Goal: Task Accomplishment & Management: Manage account settings

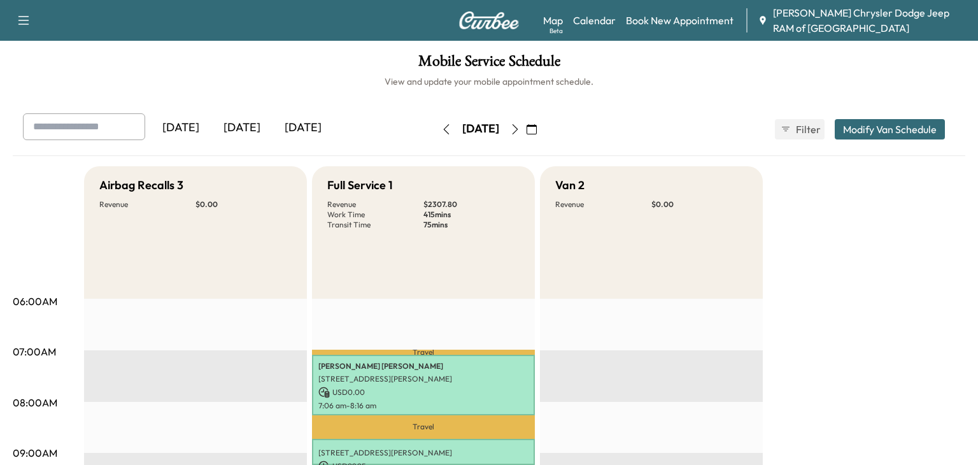
scroll to position [669, 0]
click at [437, 223] on p "75 mins" at bounding box center [472, 225] width 96 height 10
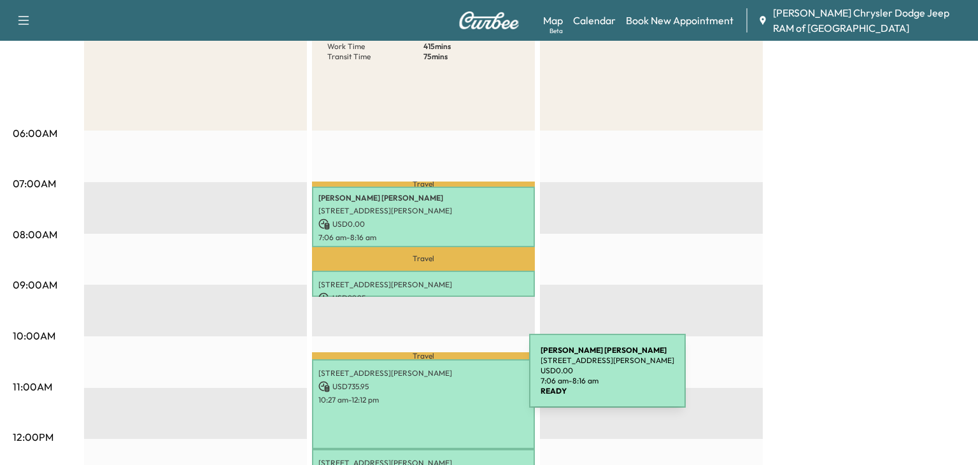
scroll to position [178, 0]
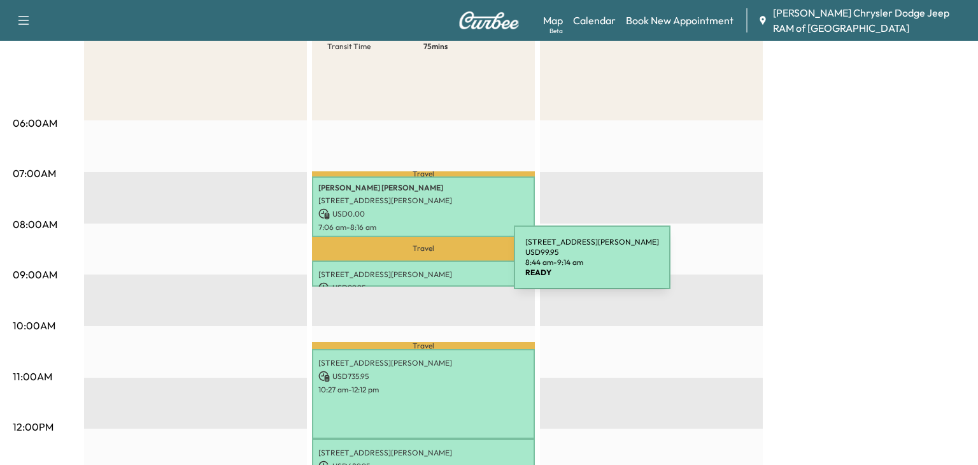
click at [418, 270] on p "[STREET_ADDRESS][PERSON_NAME]" at bounding box center [423, 274] width 210 height 10
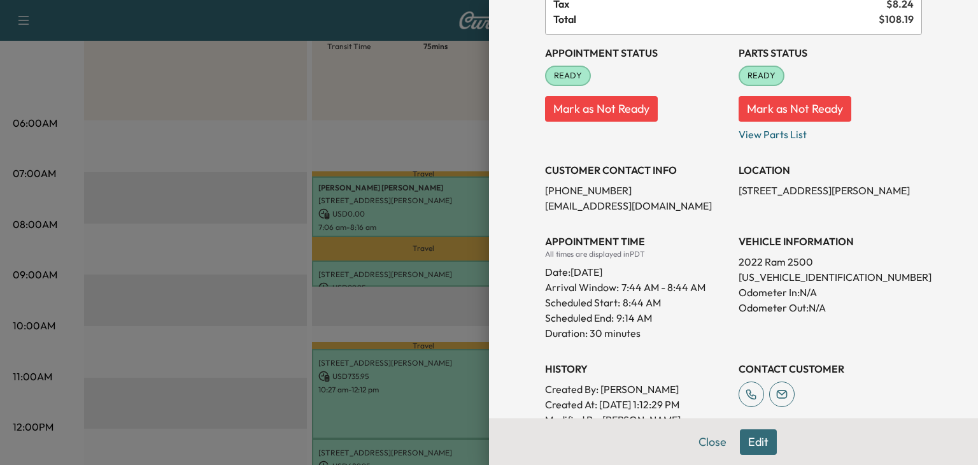
scroll to position [128, 0]
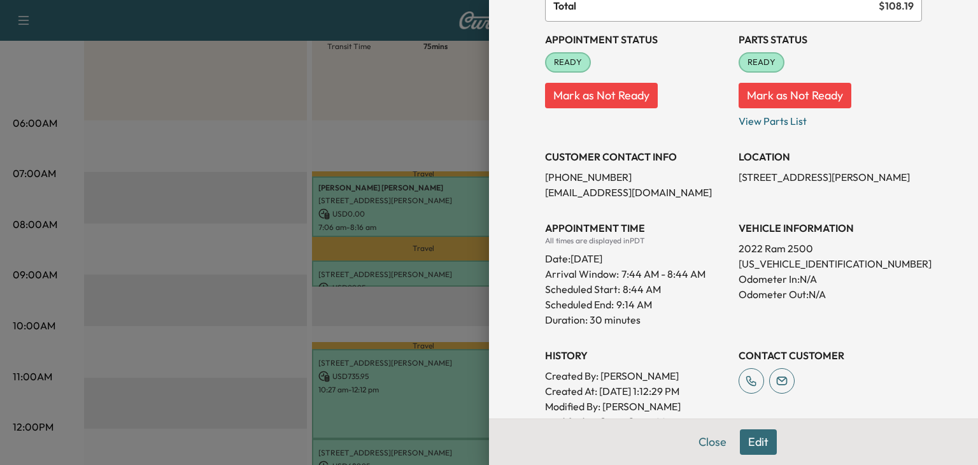
click at [420, 292] on div at bounding box center [489, 232] width 978 height 465
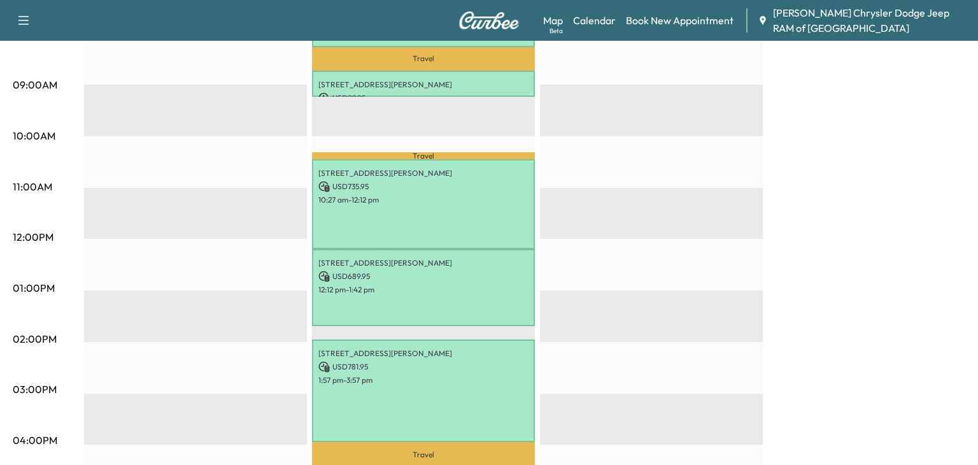
scroll to position [369, 0]
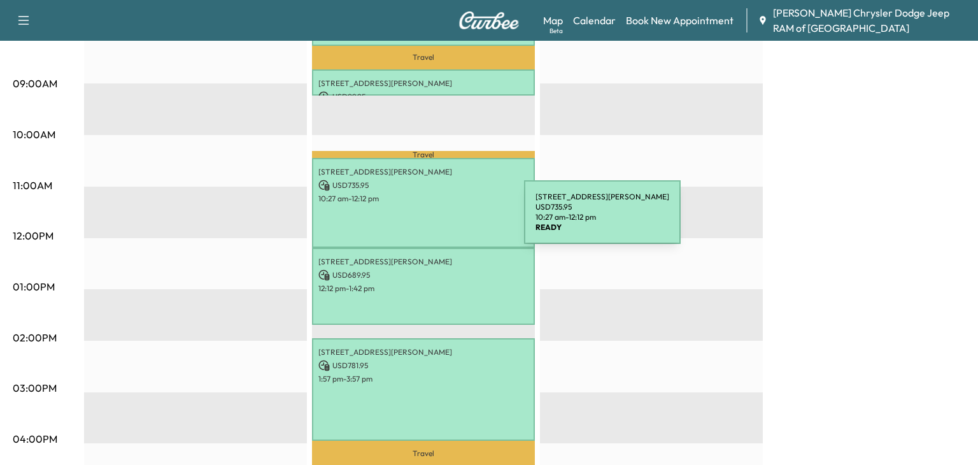
click at [430, 224] on div "[STREET_ADDRESS][PERSON_NAME] USD 735.95 10:27 am - 12:12 pm" at bounding box center [423, 203] width 223 height 90
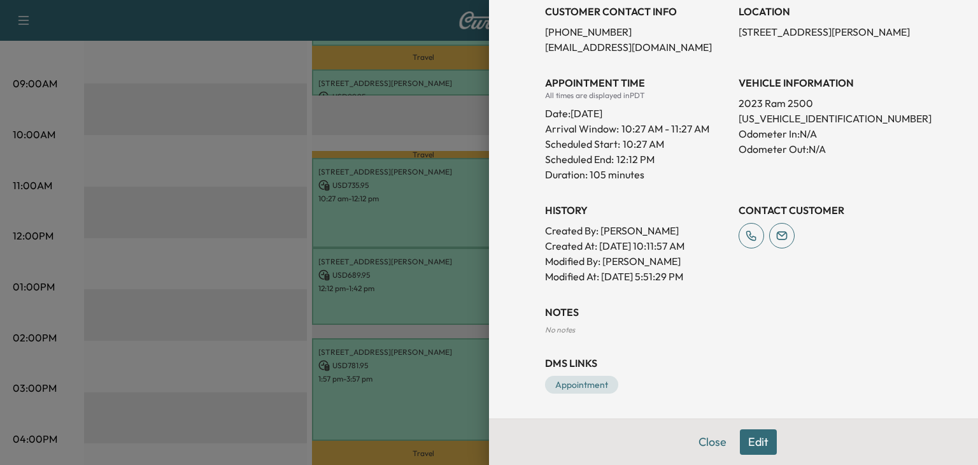
scroll to position [0, 0]
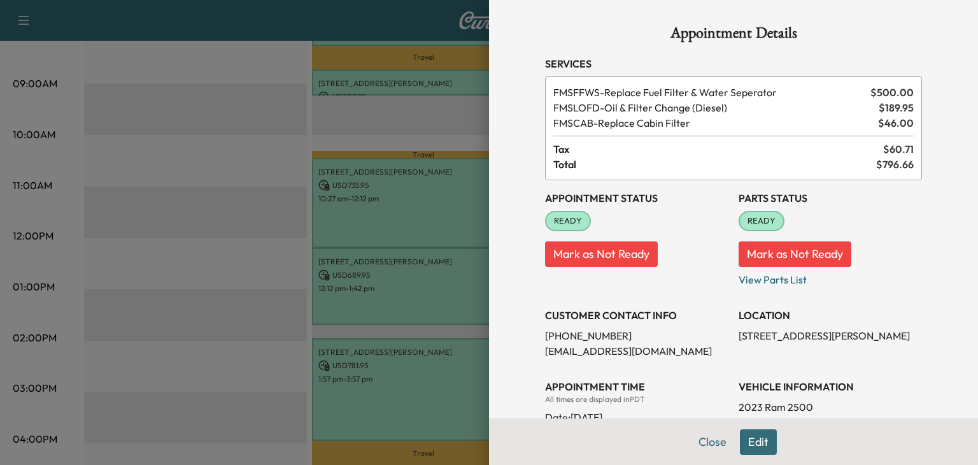
click at [767, 441] on button "Edit" at bounding box center [758, 441] width 37 height 25
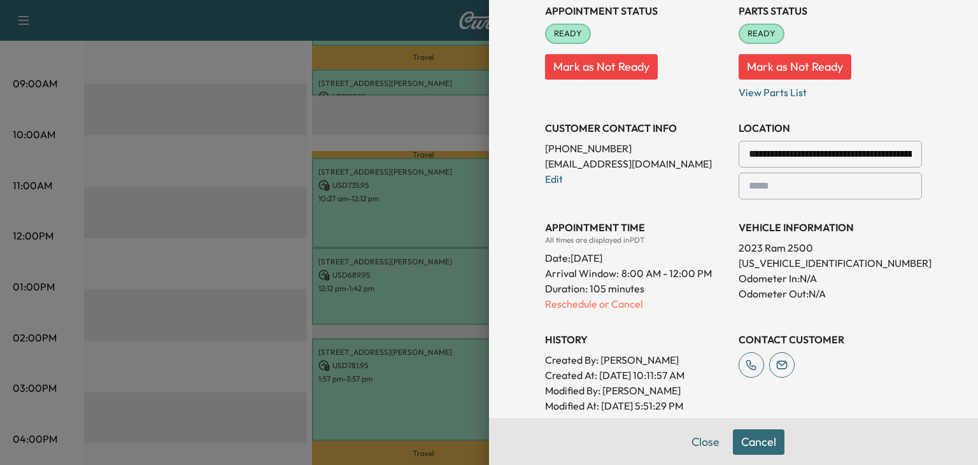
scroll to position [229, 0]
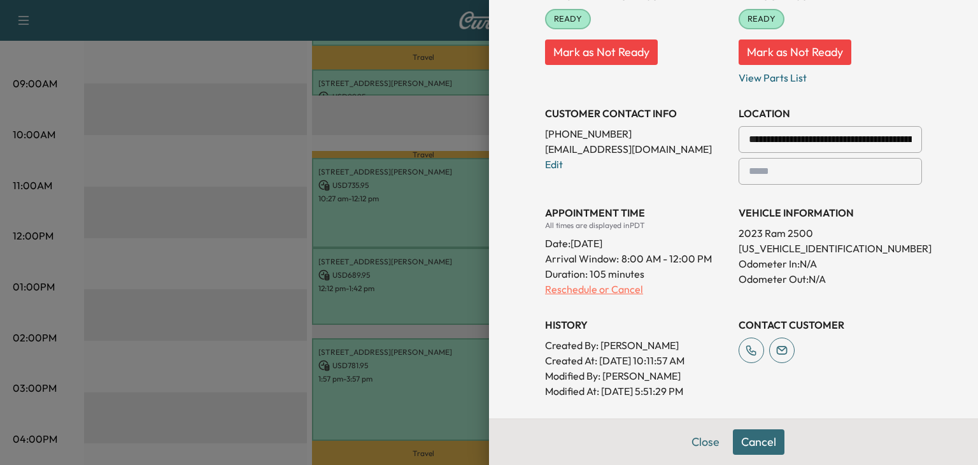
click at [570, 289] on p "Reschedule or Cancel" at bounding box center [636, 289] width 183 height 15
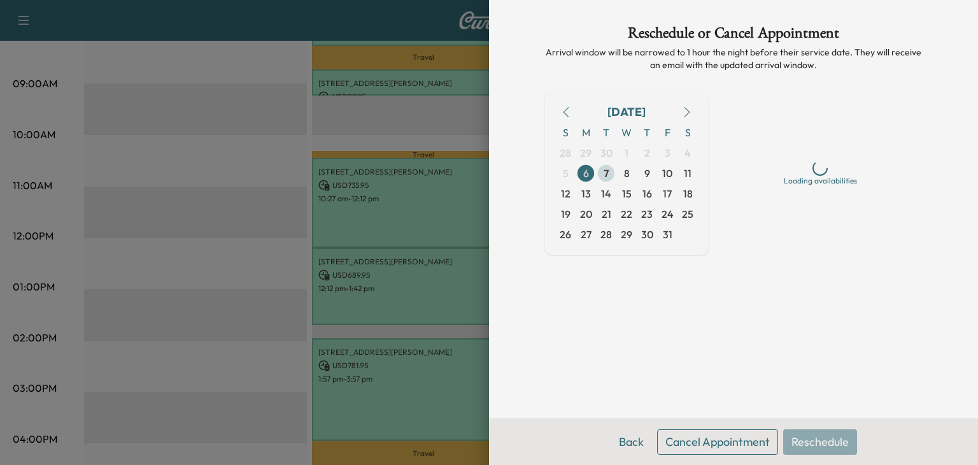
click at [606, 170] on span "7" at bounding box center [606, 173] width 5 height 15
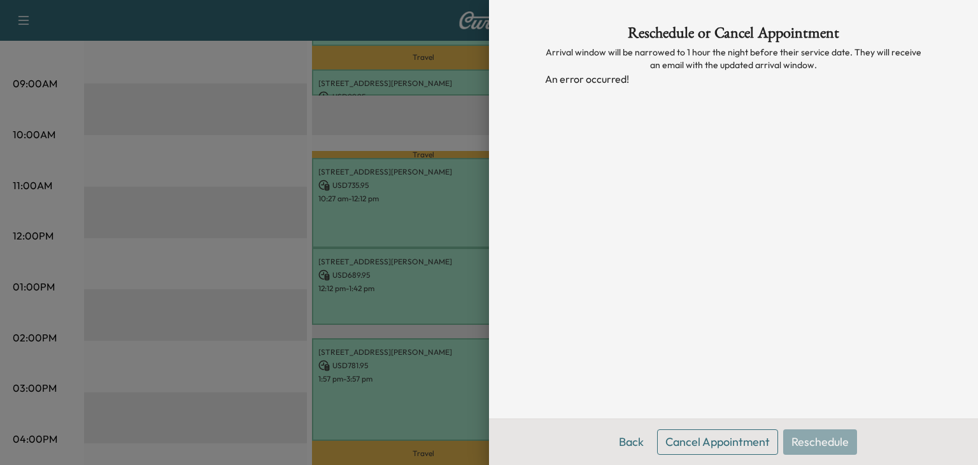
click at [429, 86] on div at bounding box center [489, 232] width 978 height 465
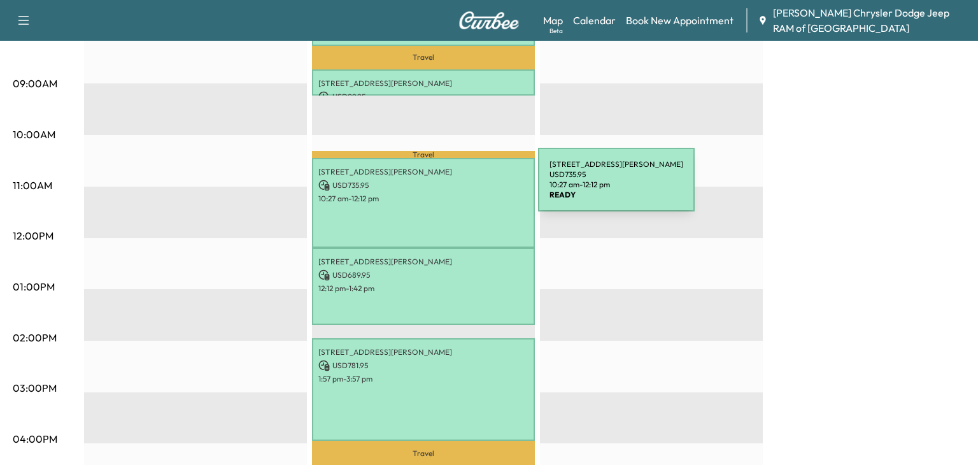
click at [443, 194] on p "10:27 am - 12:12 pm" at bounding box center [423, 199] width 210 height 10
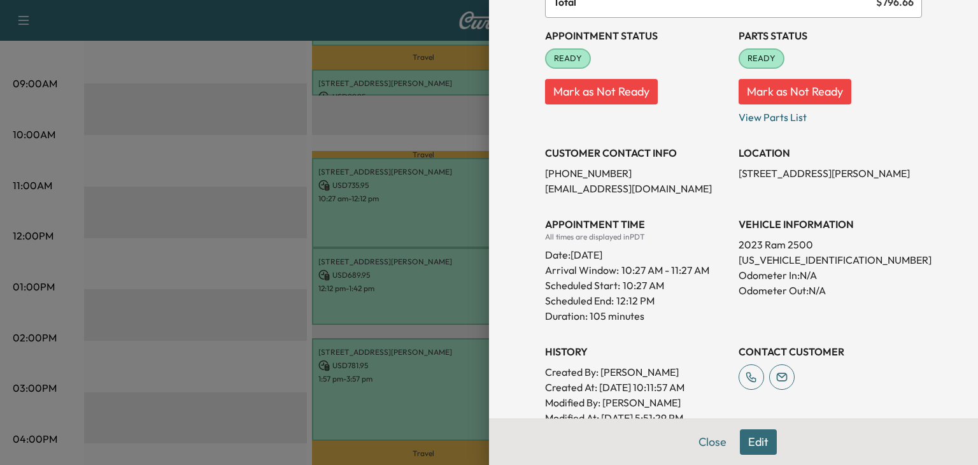
click at [767, 443] on button "Edit" at bounding box center [758, 441] width 37 height 25
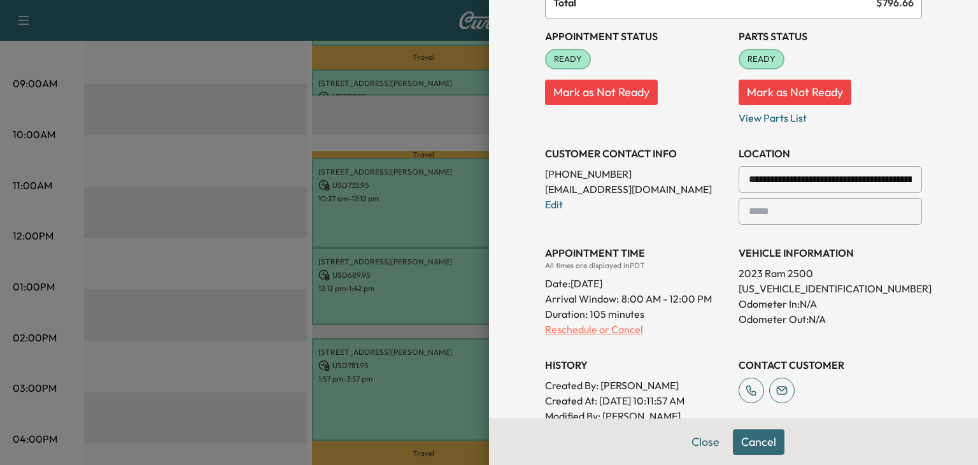
click at [600, 328] on p "Reschedule or Cancel" at bounding box center [636, 329] width 183 height 15
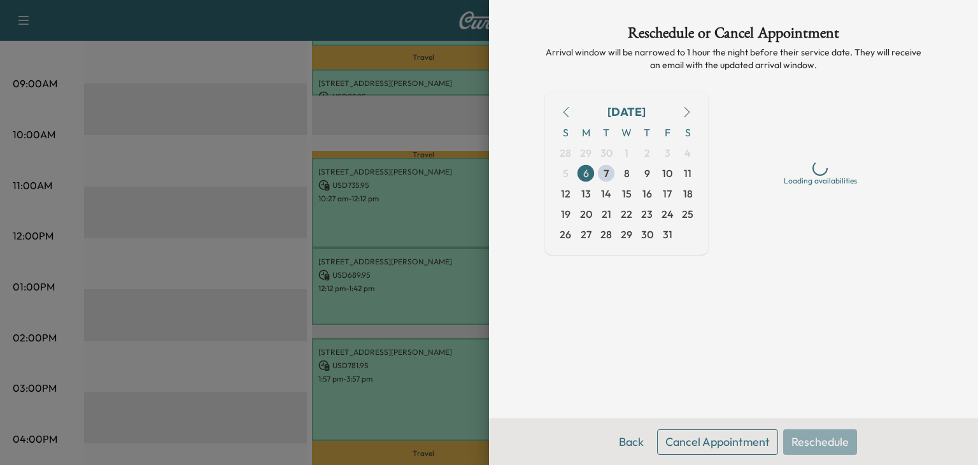
scroll to position [0, 0]
click at [629, 168] on span "8" at bounding box center [627, 173] width 20 height 20
click at [624, 178] on span "8" at bounding box center [627, 173] width 6 height 15
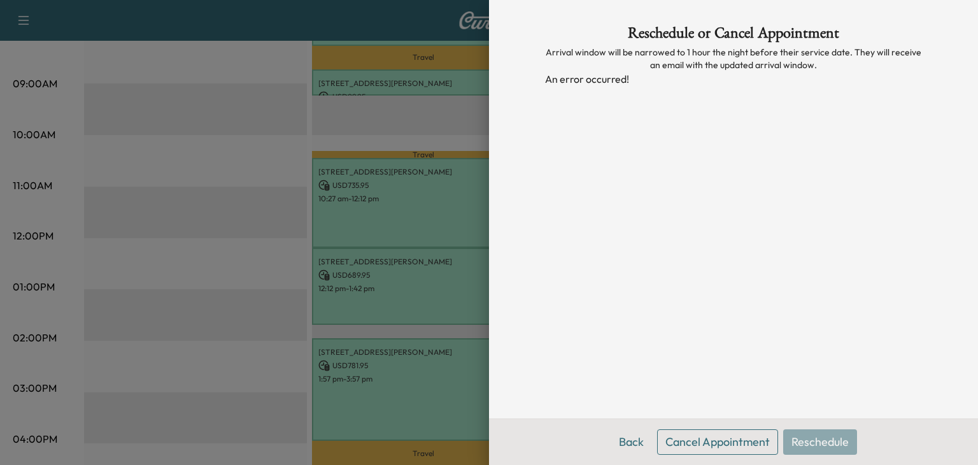
click at [689, 439] on button "Cancel Appointment" at bounding box center [717, 441] width 121 height 25
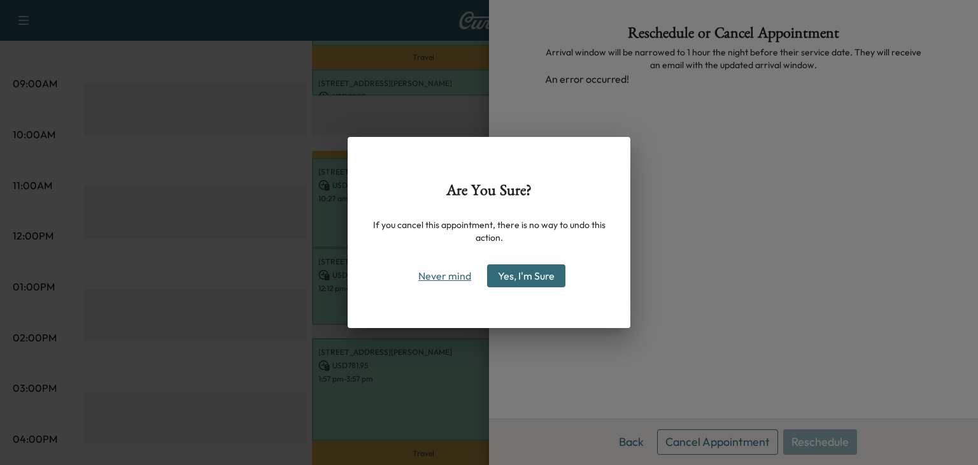
click at [423, 274] on button "Never mind" at bounding box center [445, 276] width 64 height 20
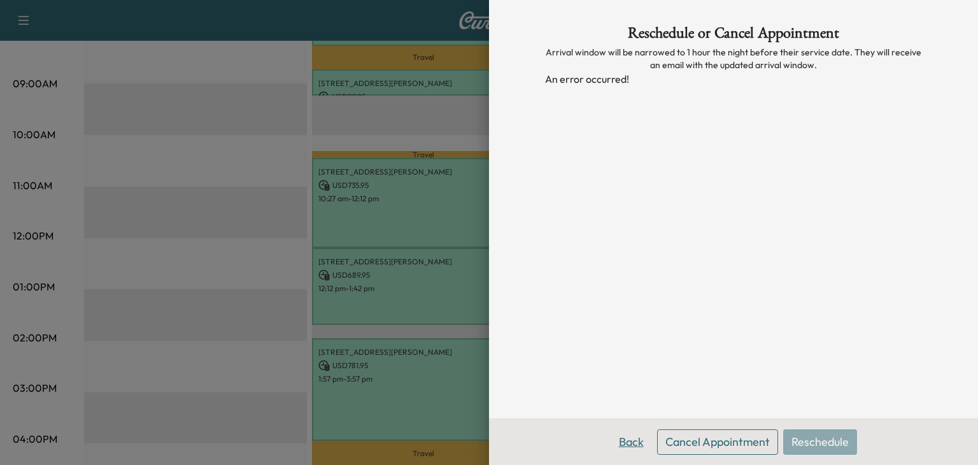
click at [629, 442] on button "Back" at bounding box center [631, 441] width 41 height 25
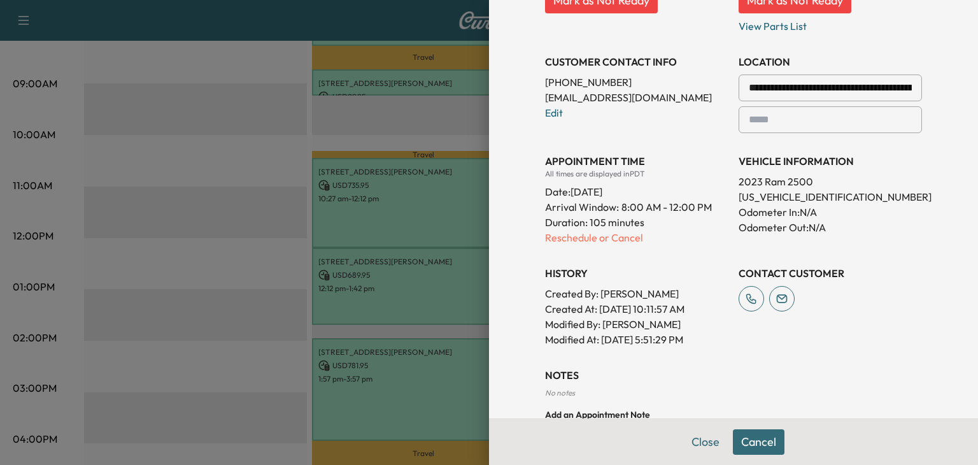
scroll to position [299, 0]
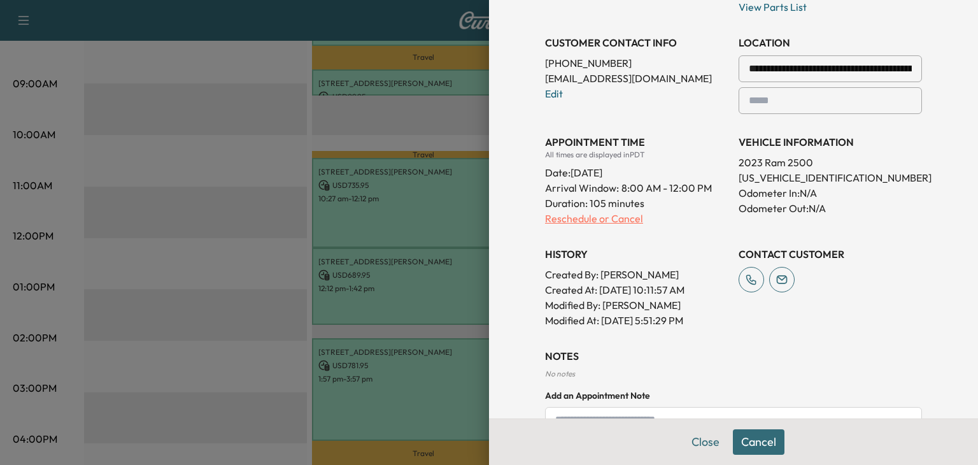
click at [577, 221] on p "Reschedule or Cancel" at bounding box center [636, 218] width 183 height 15
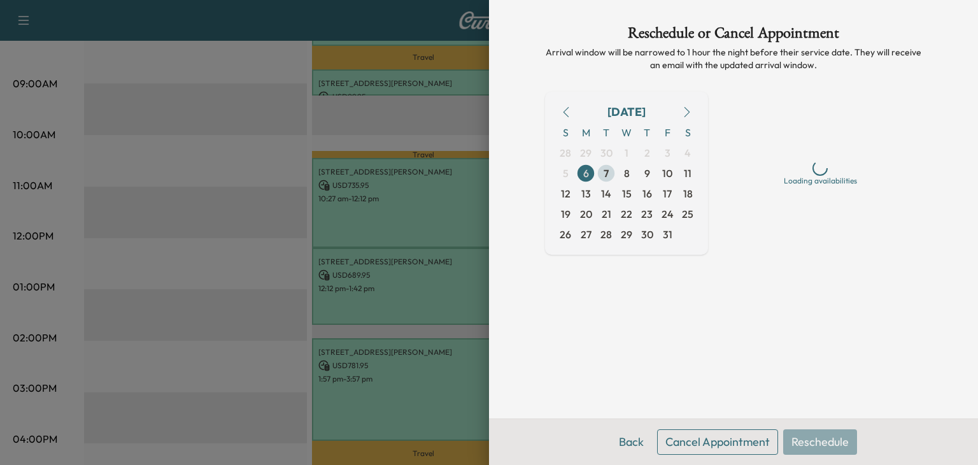
click at [614, 175] on span "7" at bounding box center [606, 173] width 20 height 20
click at [628, 178] on span "8" at bounding box center [627, 173] width 6 height 15
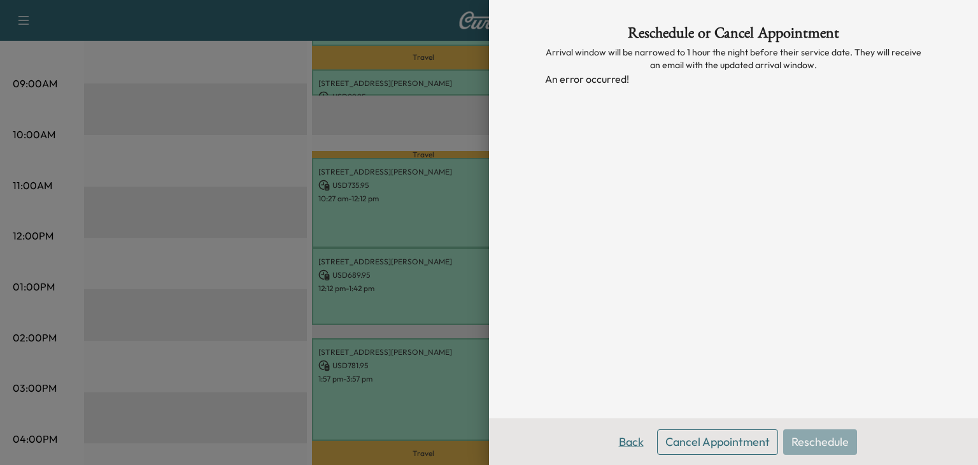
click at [629, 448] on button "Back" at bounding box center [631, 441] width 41 height 25
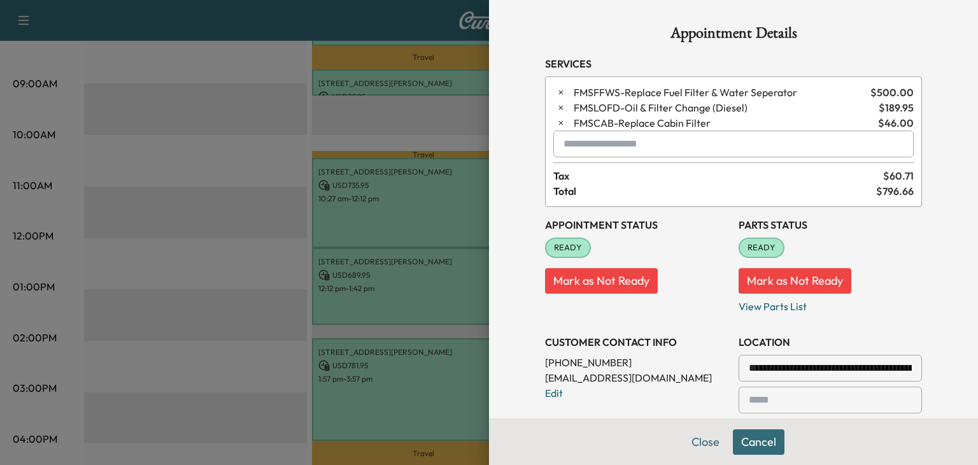
click at [301, 141] on div at bounding box center [489, 232] width 978 height 465
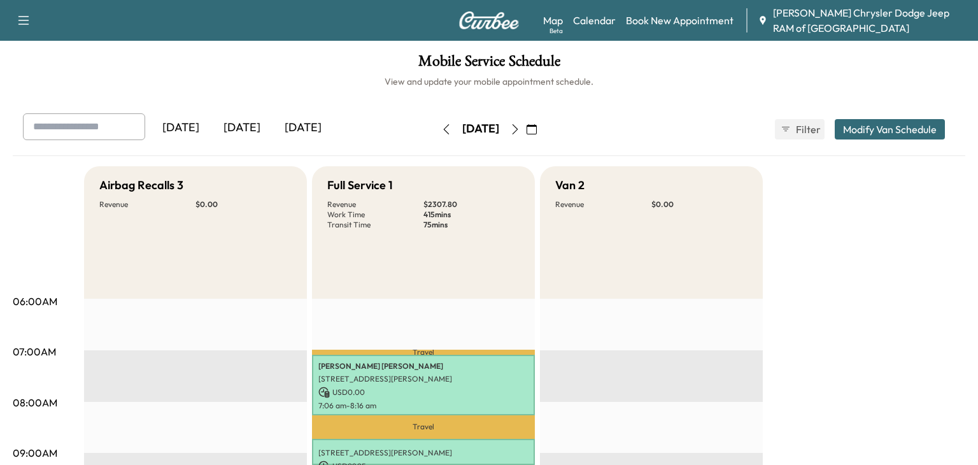
click at [520, 129] on icon "button" at bounding box center [515, 129] width 10 height 10
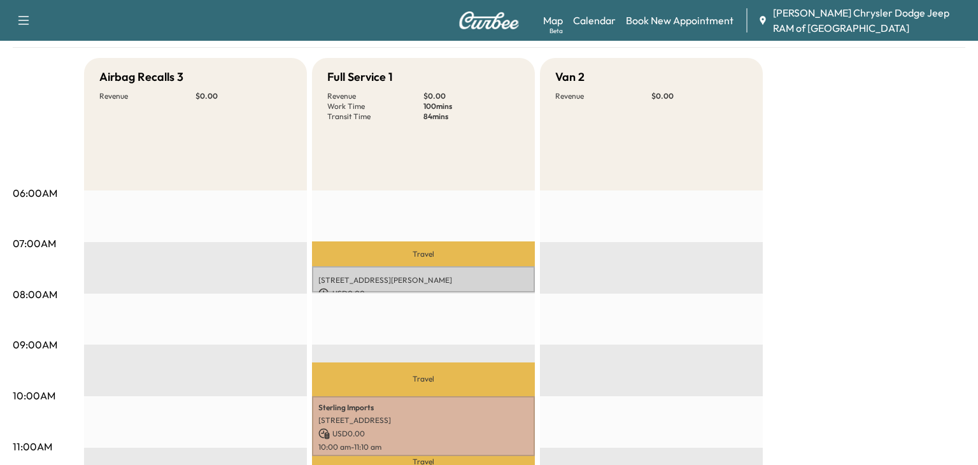
scroll to position [119, 0]
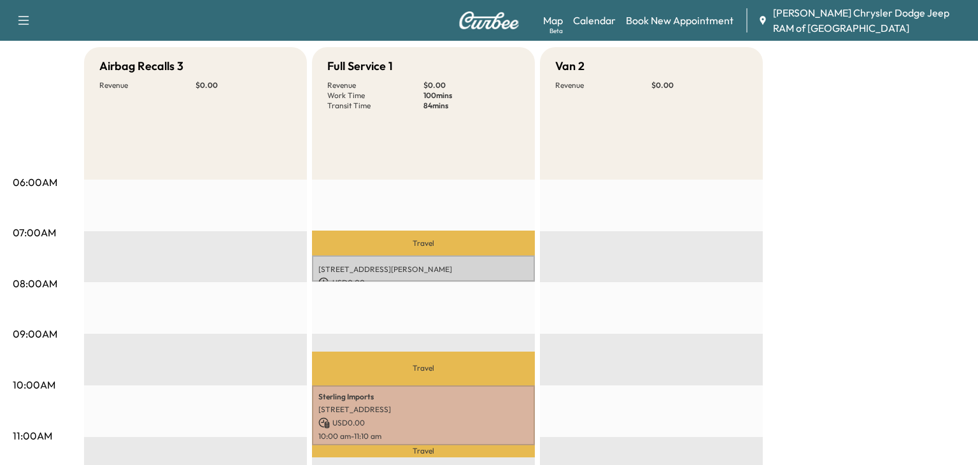
click at [348, 268] on p "[STREET_ADDRESS][PERSON_NAME]" at bounding box center [423, 269] width 210 height 10
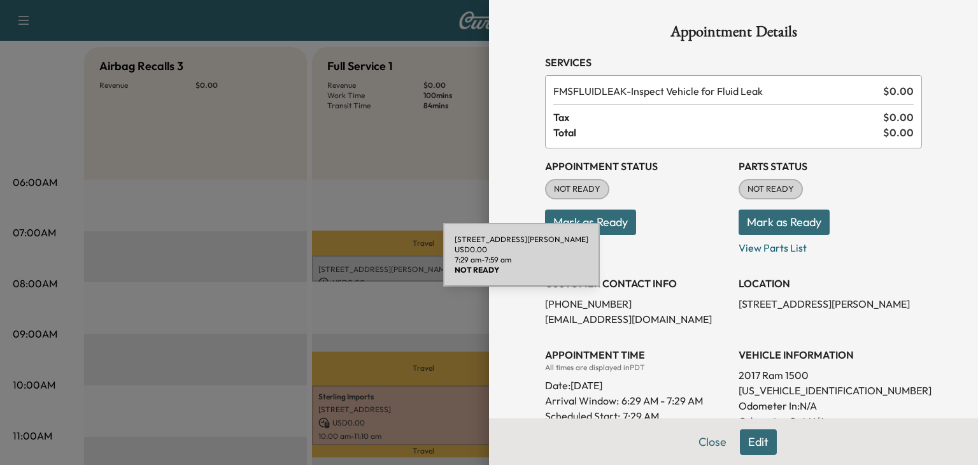
scroll to position [0, 0]
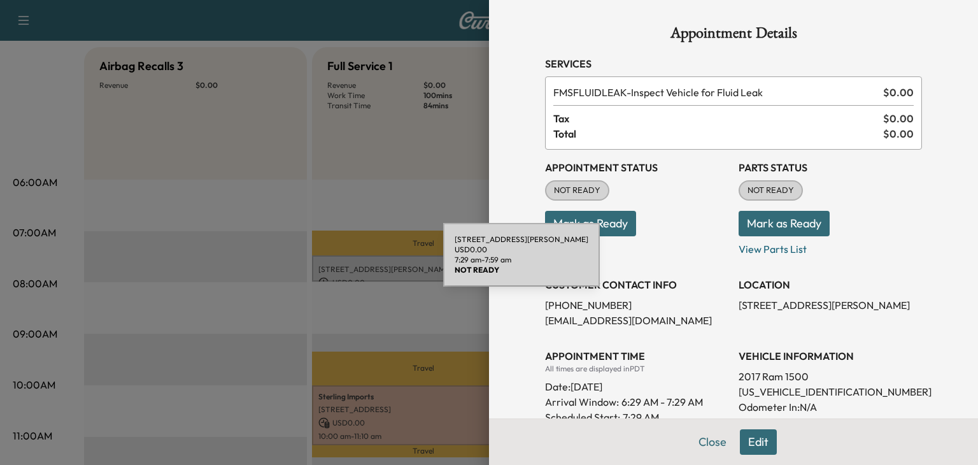
click at [606, 213] on button "Mark as Ready" at bounding box center [590, 223] width 91 height 25
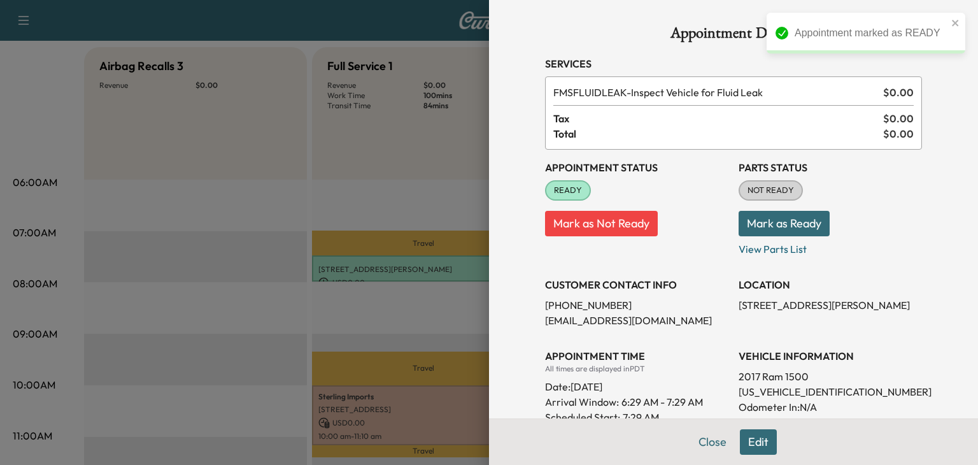
click at [790, 220] on button "Mark as Ready" at bounding box center [784, 223] width 91 height 25
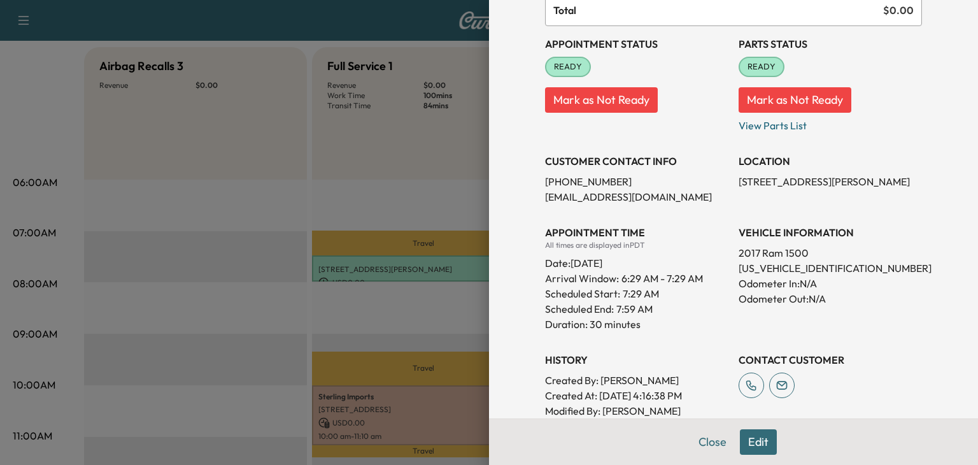
scroll to position [130, 0]
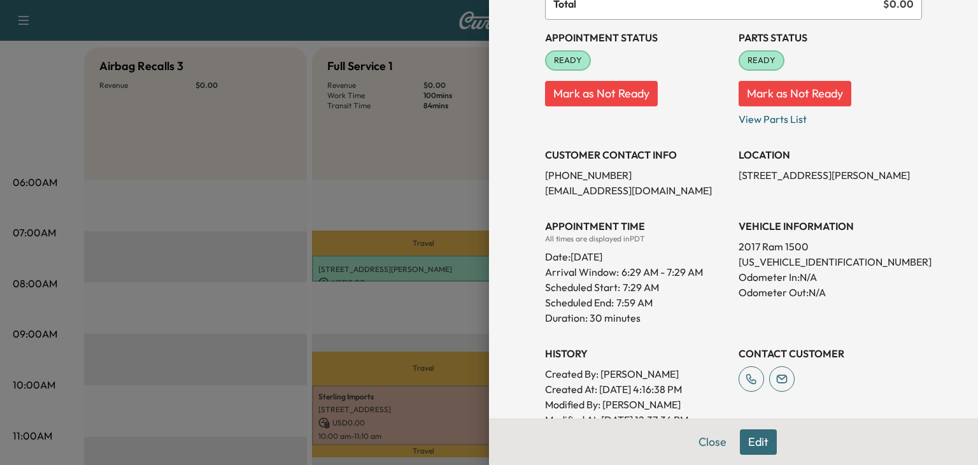
click at [427, 173] on div at bounding box center [489, 232] width 978 height 465
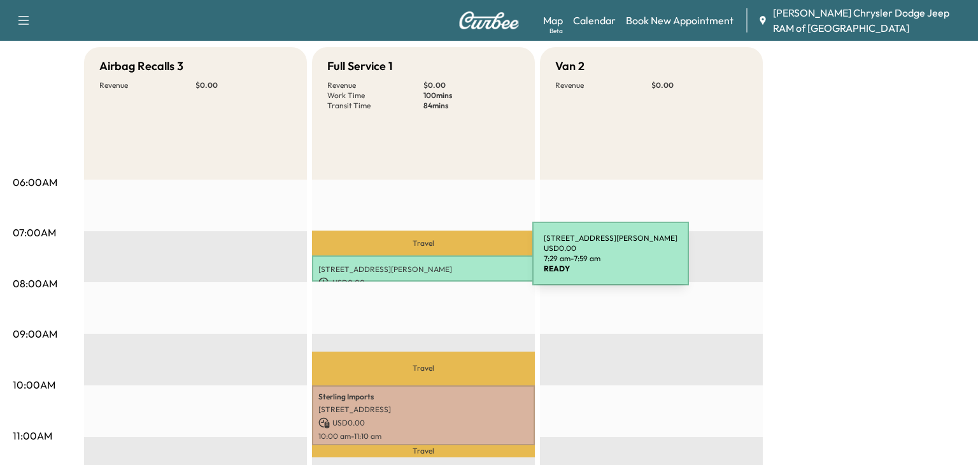
click at [437, 266] on p "[STREET_ADDRESS][PERSON_NAME]" at bounding box center [423, 269] width 210 height 10
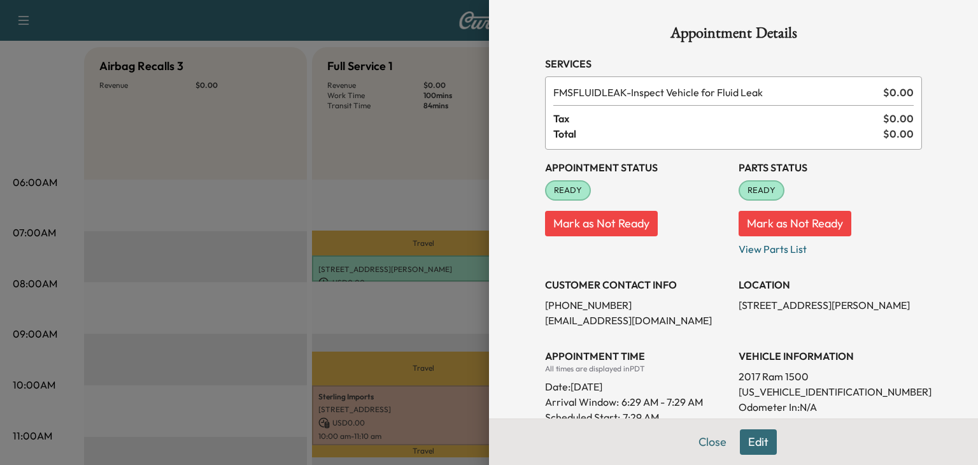
click at [263, 271] on div at bounding box center [489, 232] width 978 height 465
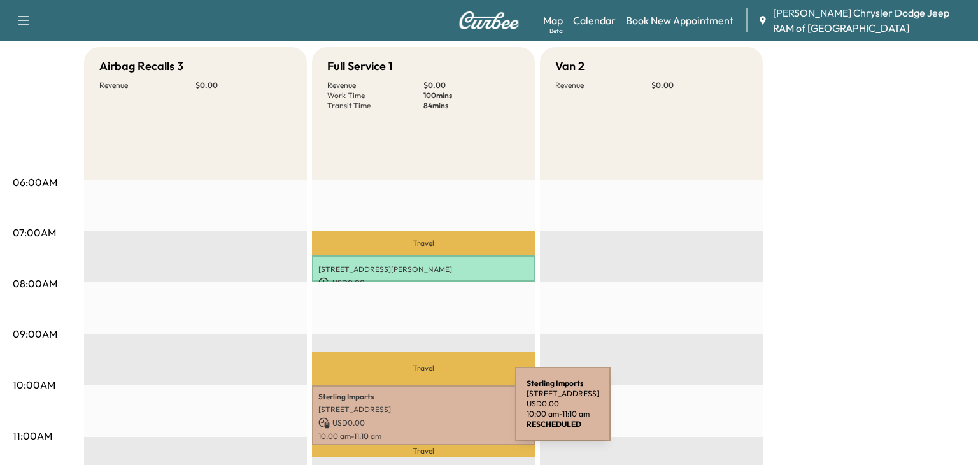
click at [420, 411] on p "[STREET_ADDRESS]" at bounding box center [423, 409] width 210 height 10
